Goal: Task Accomplishment & Management: Use online tool/utility

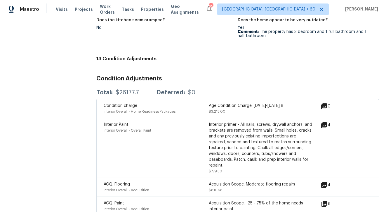
scroll to position [931, 0]
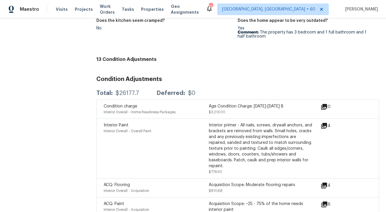
click at [123, 94] on div "$26177.7" at bounding box center [126, 93] width 23 height 6
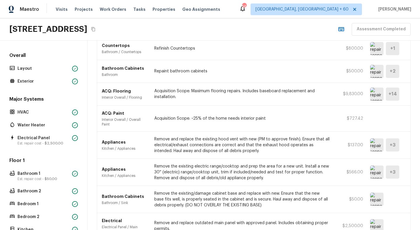
scroll to position [354, 0]
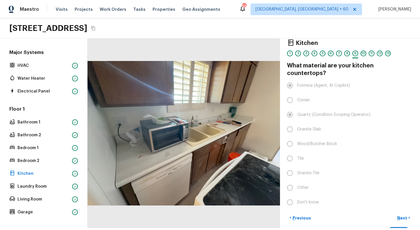
scroll to position [6, 0]
click at [24, 174] on p "Kitchen" at bounding box center [43, 174] width 52 height 6
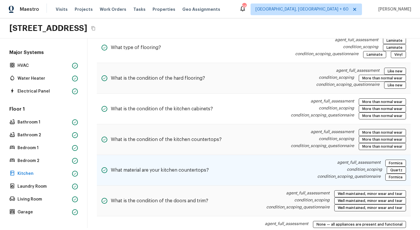
scroll to position [159, 0]
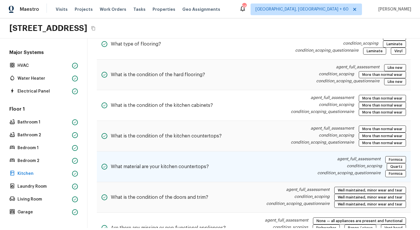
click at [215, 166] on div "What material are your kitchen countertops? agent_full_assessment Formica condi…" at bounding box center [254, 166] width 314 height 31
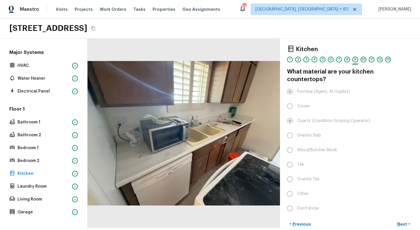
click at [175, 134] on div at bounding box center [183, 132] width 192 height 189
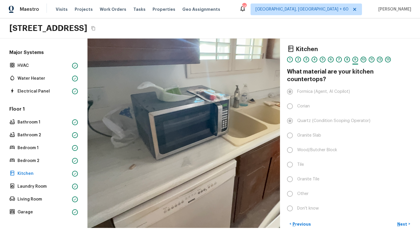
drag, startPoint x: 162, startPoint y: 156, endPoint x: 200, endPoint y: 133, distance: 45.0
click at [201, 133] on div at bounding box center [219, 120] width 387 height 380
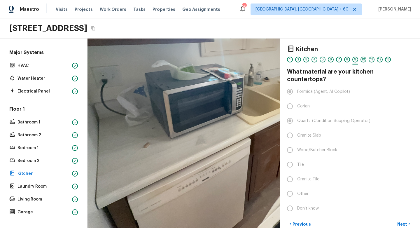
drag, startPoint x: 188, startPoint y: 145, endPoint x: 190, endPoint y: 132, distance: 12.7
click at [190, 132] on div at bounding box center [233, 98] width 387 height 380
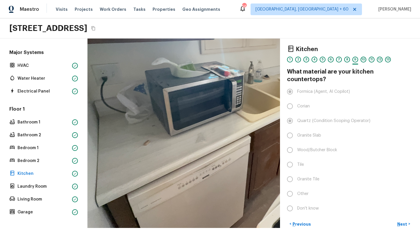
click at [163, 137] on div at bounding box center [233, 96] width 387 height 380
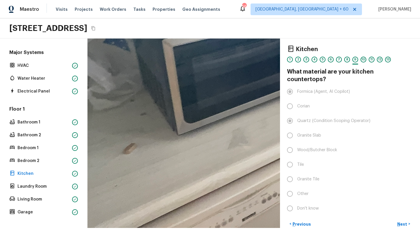
click at [163, 137] on div at bounding box center [305, 54] width 780 height 766
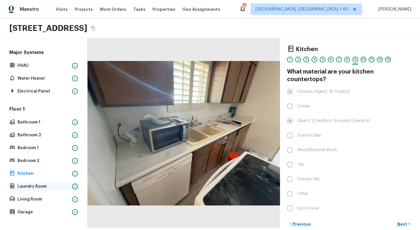
click at [31, 185] on p "Laundry Room" at bounding box center [43, 186] width 52 height 6
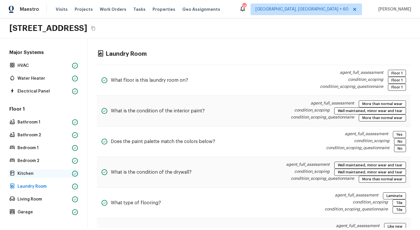
click at [32, 176] on p "Kitchen" at bounding box center [43, 174] width 52 height 6
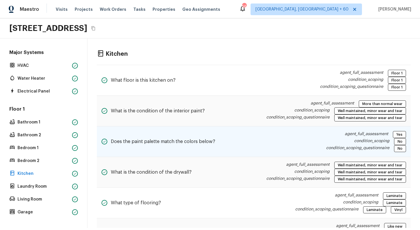
scroll to position [32, 0]
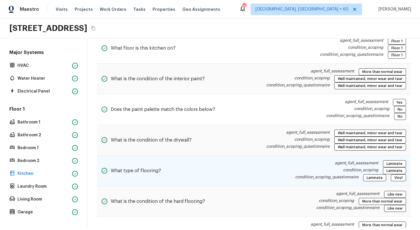
click at [182, 178] on div "What type of flooring? agent_full_assessment Laminate condition_scoping Laminat…" at bounding box center [254, 170] width 314 height 31
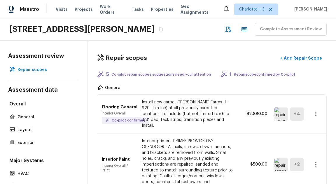
click at [127, 118] on p "Co-pilot confirmed" at bounding box center [129, 120] width 34 height 5
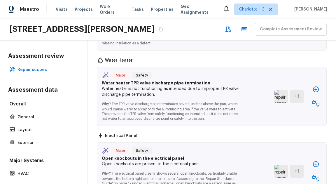
scroll to position [602, 0]
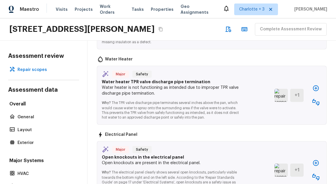
click at [129, 96] on p "Why? The TPR valve discharge pipe terminates several inches above the pan, whic…" at bounding box center [172, 107] width 140 height 23
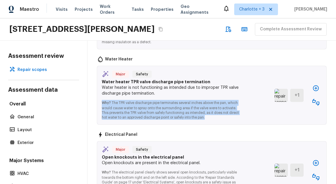
click at [129, 96] on p "Why? The TPR valve discharge pipe terminates several inches above the pan, whic…" at bounding box center [172, 107] width 140 height 23
click at [316, 99] on icon "button" at bounding box center [315, 102] width 7 height 7
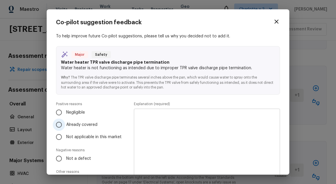
click at [78, 122] on span "Already covered" at bounding box center [81, 125] width 31 height 6
click at [65, 122] on input "Already covered" at bounding box center [59, 124] width 12 height 12
radio input "true"
click at [276, 22] on icon "button" at bounding box center [276, 22] width 4 height 4
